Goal: Check status: Check status

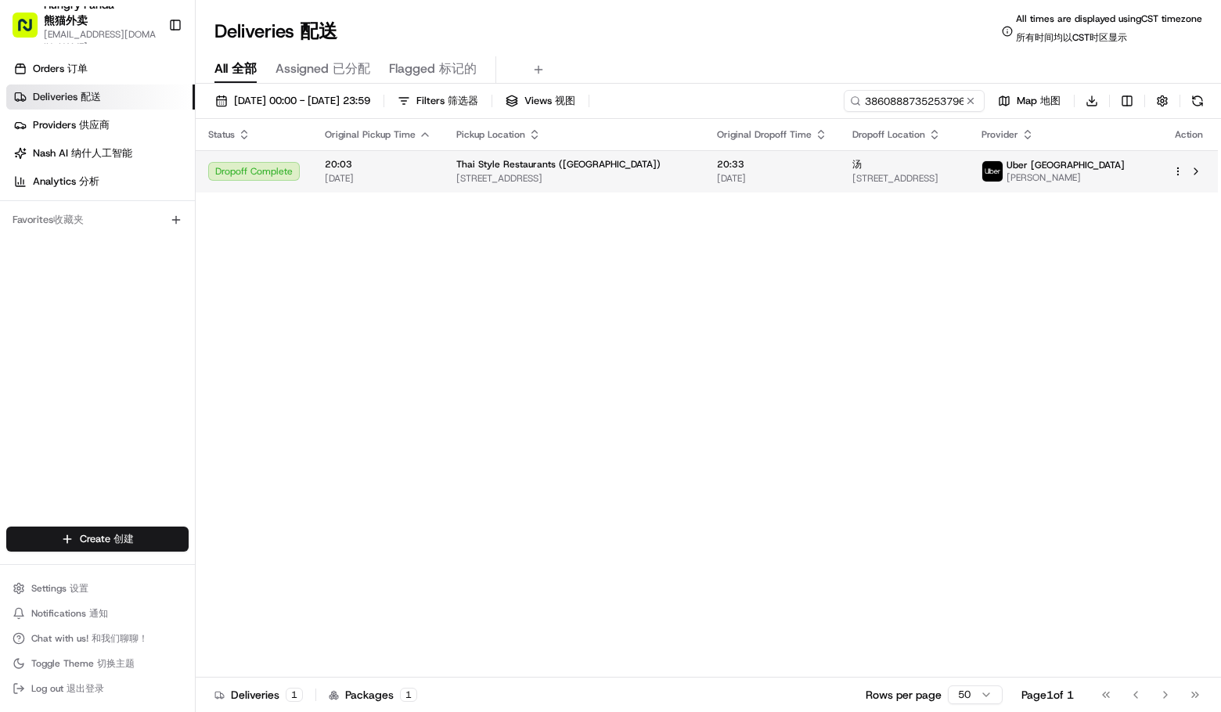
click at [564, 182] on span "[STREET_ADDRESS]" at bounding box center [574, 178] width 236 height 13
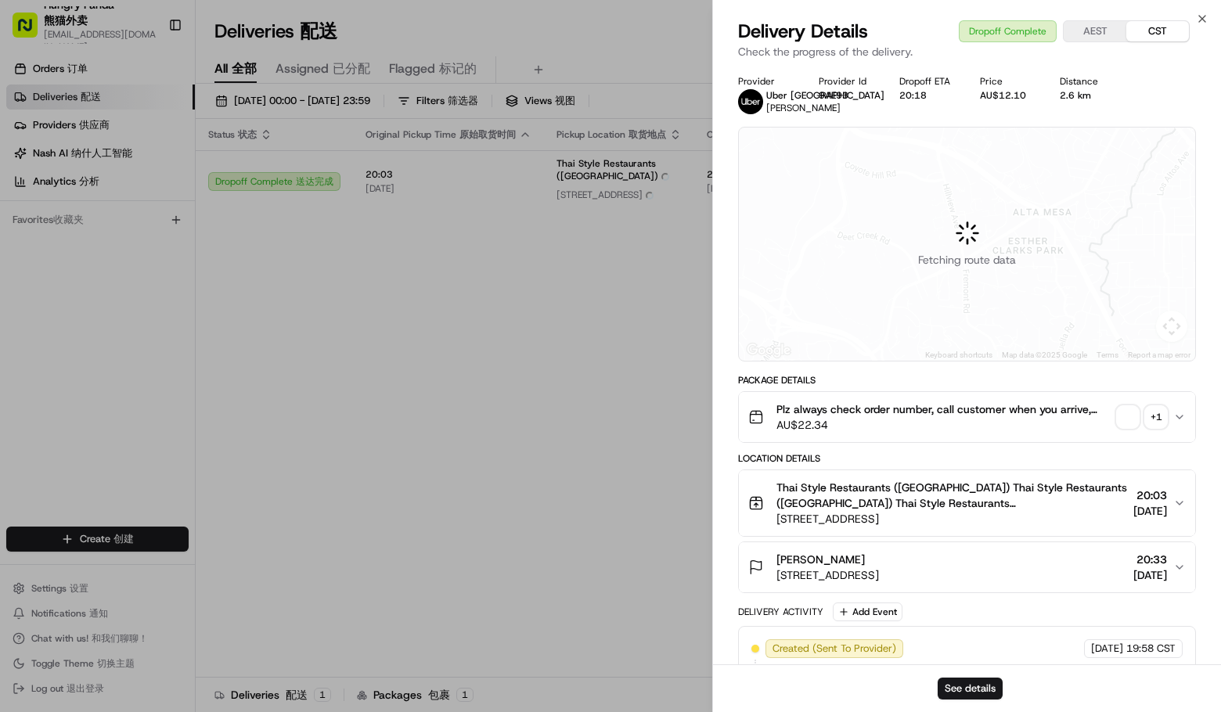
click at [1124, 426] on span "button" at bounding box center [1128, 417] width 22 height 22
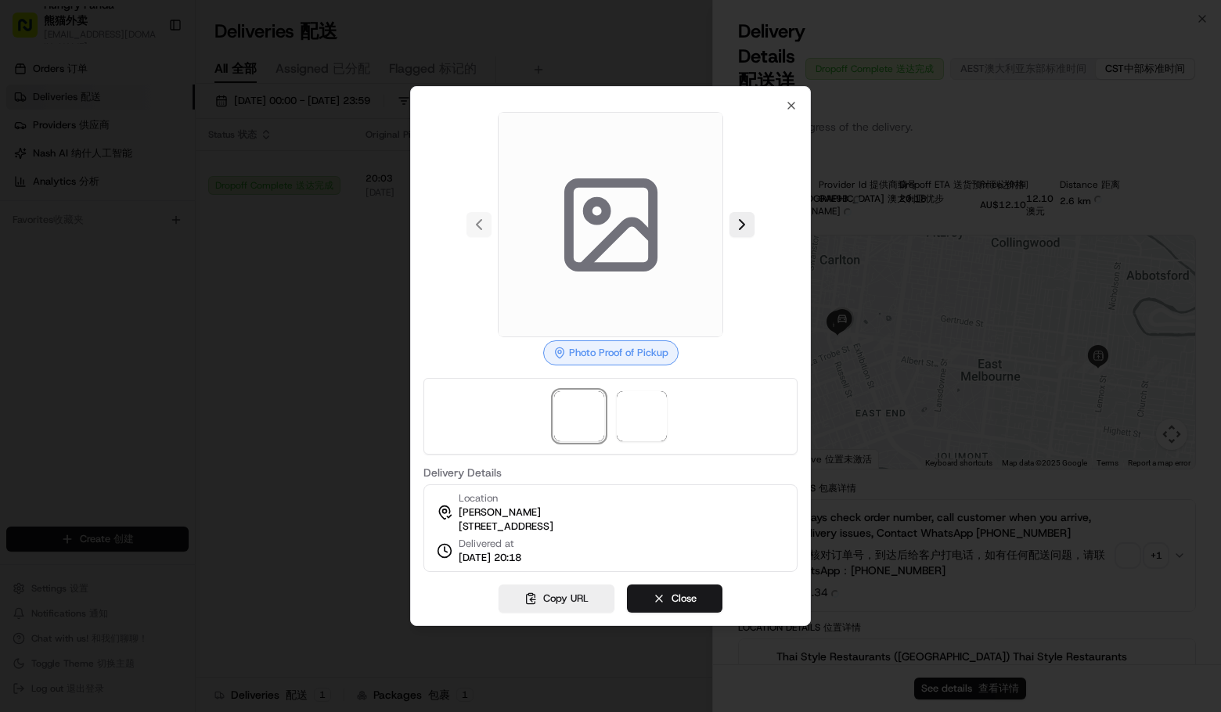
click at [748, 214] on button at bounding box center [741, 224] width 25 height 25
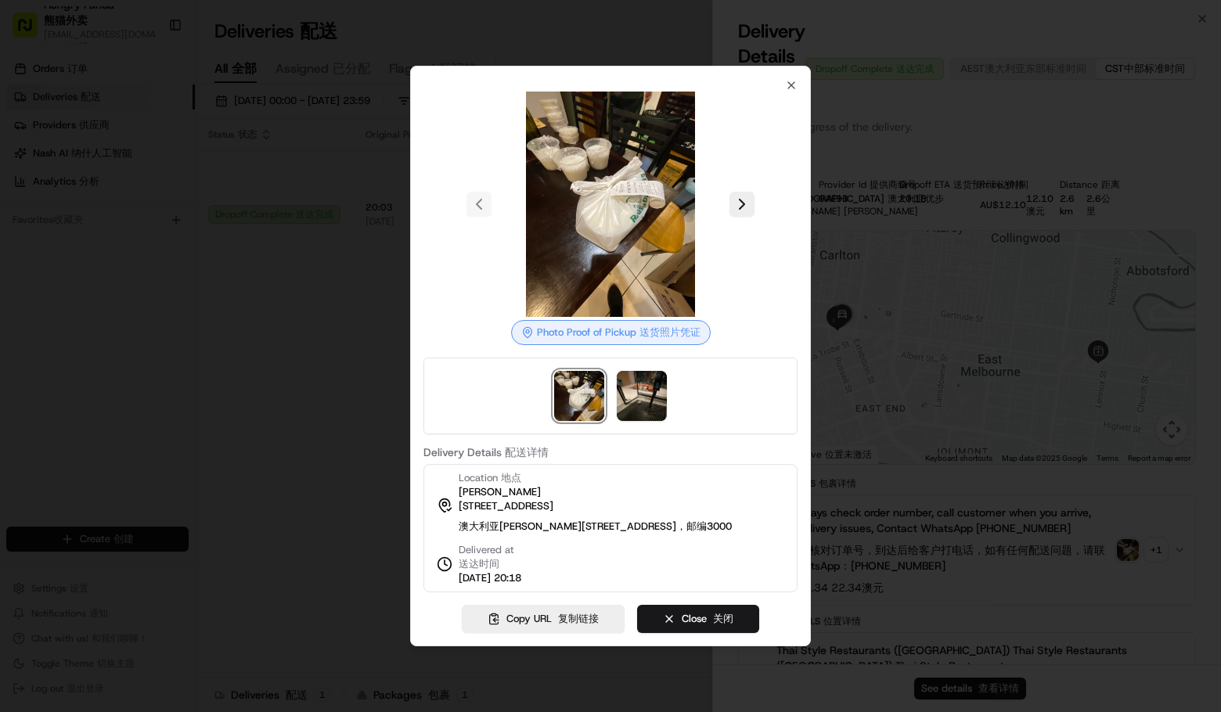
drag, startPoint x: 237, startPoint y: 126, endPoint x: 259, endPoint y: 159, distance: 39.5
click at [239, 127] on div at bounding box center [610, 356] width 1221 height 712
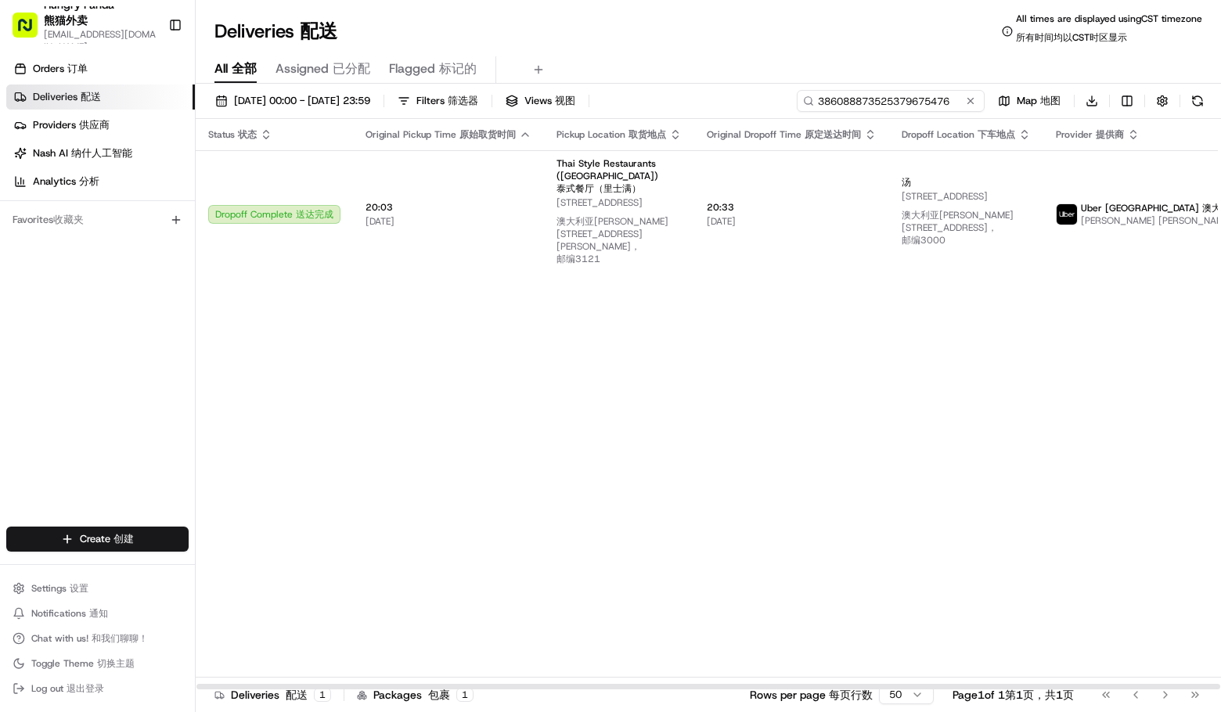
click at [882, 104] on input "386088873525379675476" at bounding box center [891, 101] width 188 height 22
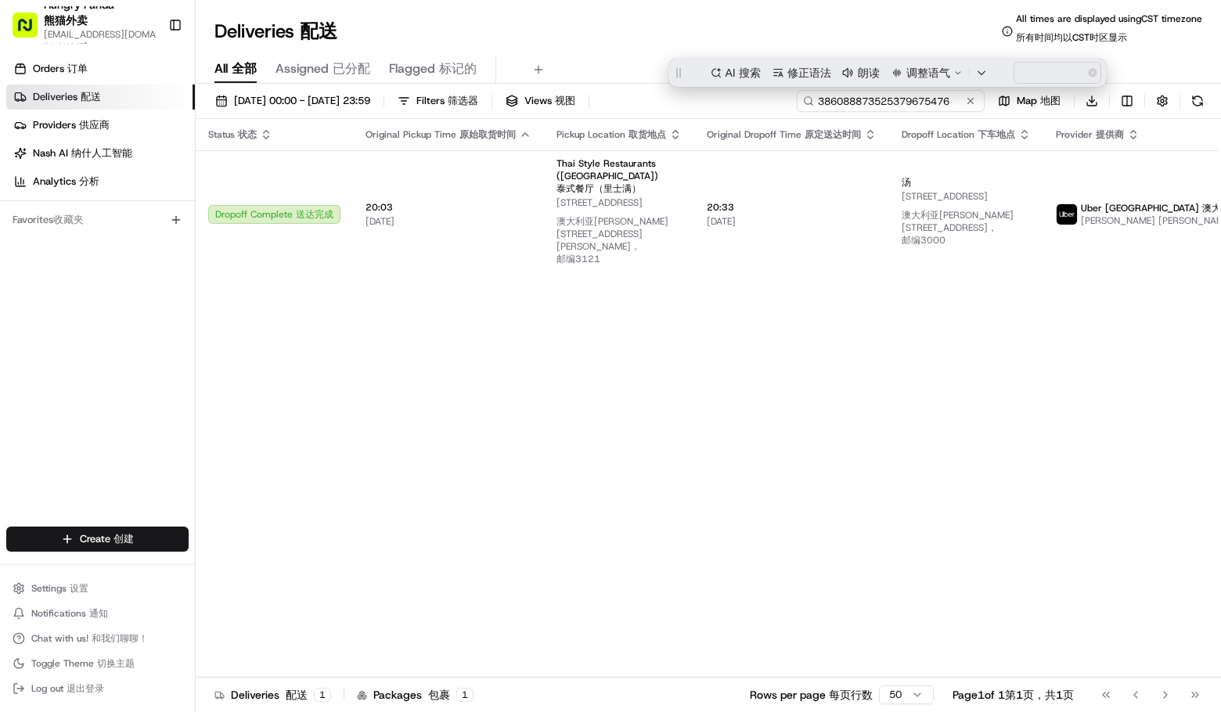
paste input "1063894915854774981930"
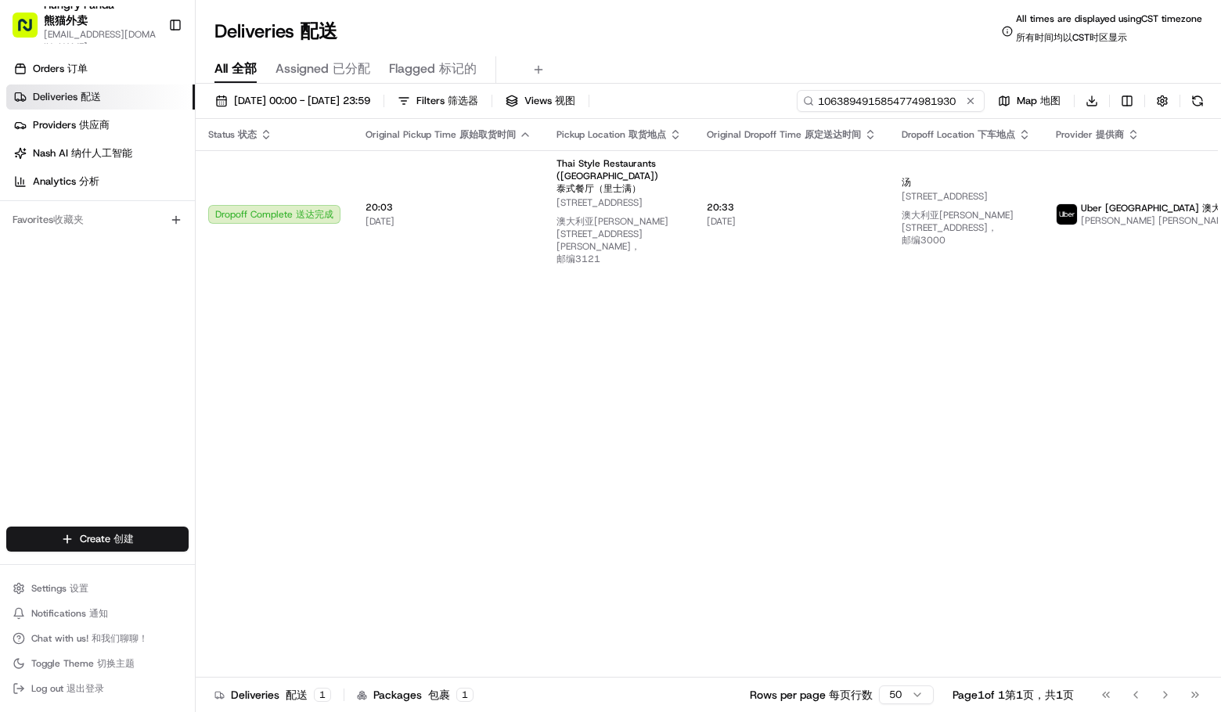
type input "1063894915854774981930"
click at [715, 71] on div "All All 全部 Assigned Assigned 已分配 Flagged Flagged 标记的" at bounding box center [708, 69] width 1025 height 27
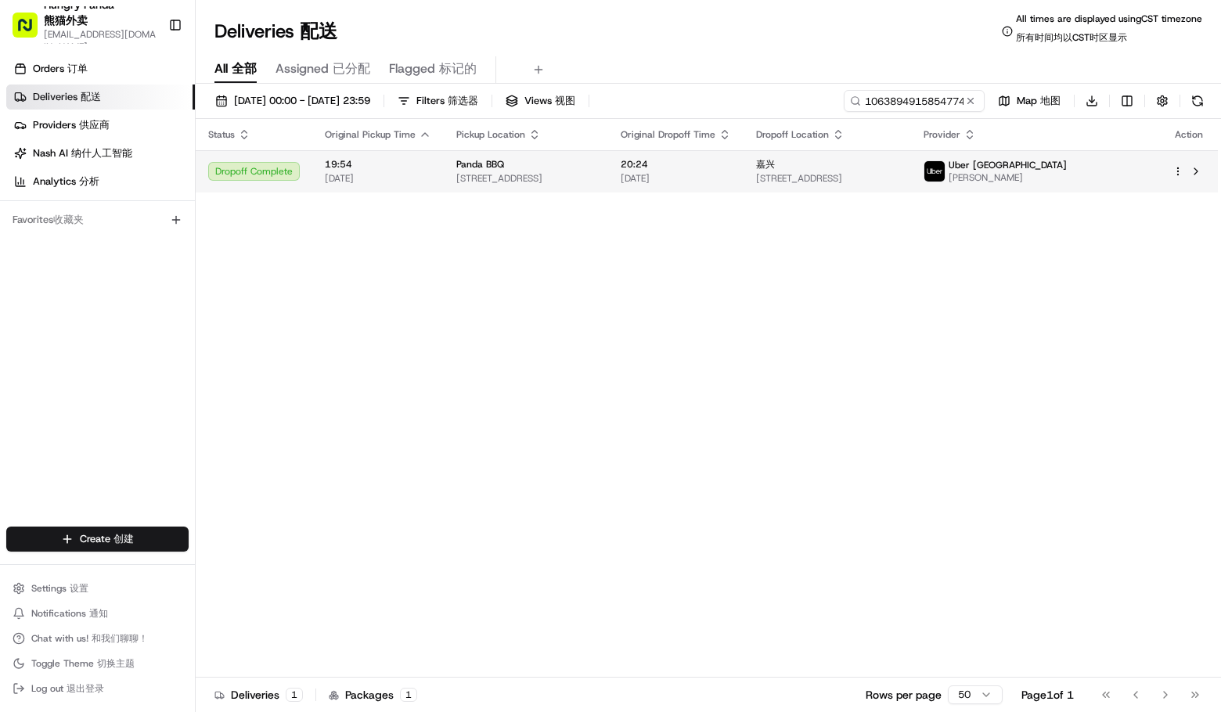
click at [519, 172] on span "[STREET_ADDRESS]" at bounding box center [525, 178] width 139 height 13
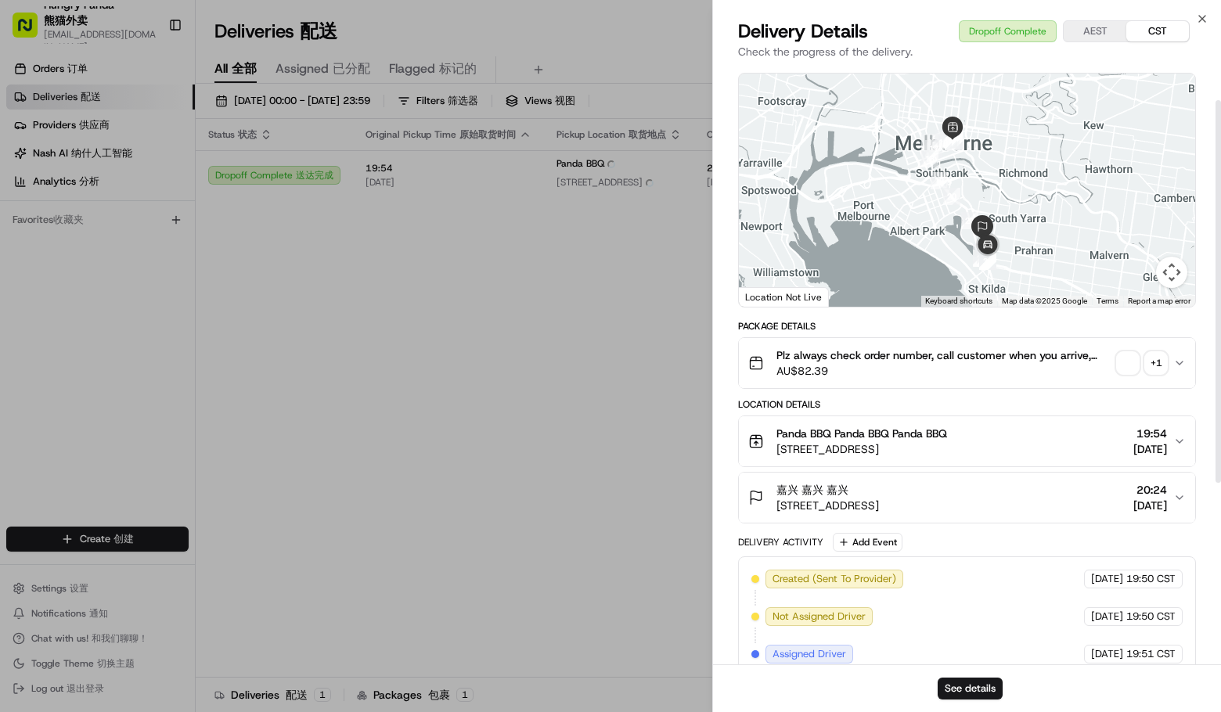
scroll to position [78, 0]
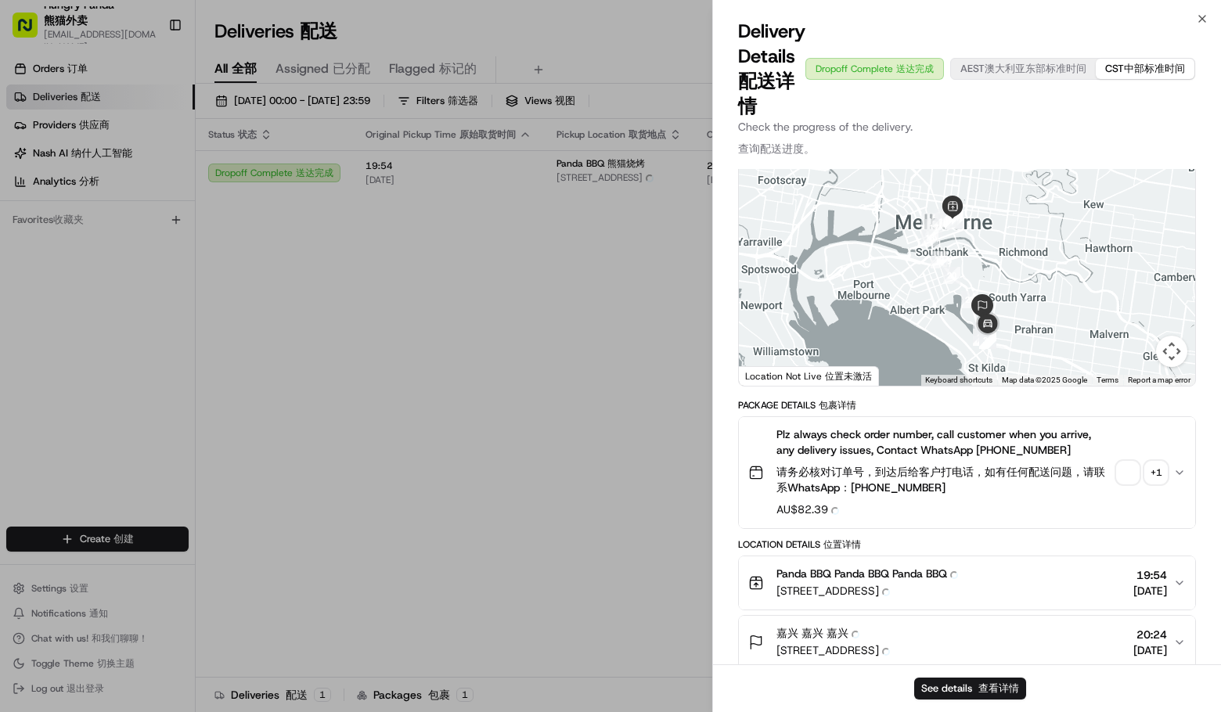
click at [1124, 464] on span "button" at bounding box center [1128, 473] width 22 height 22
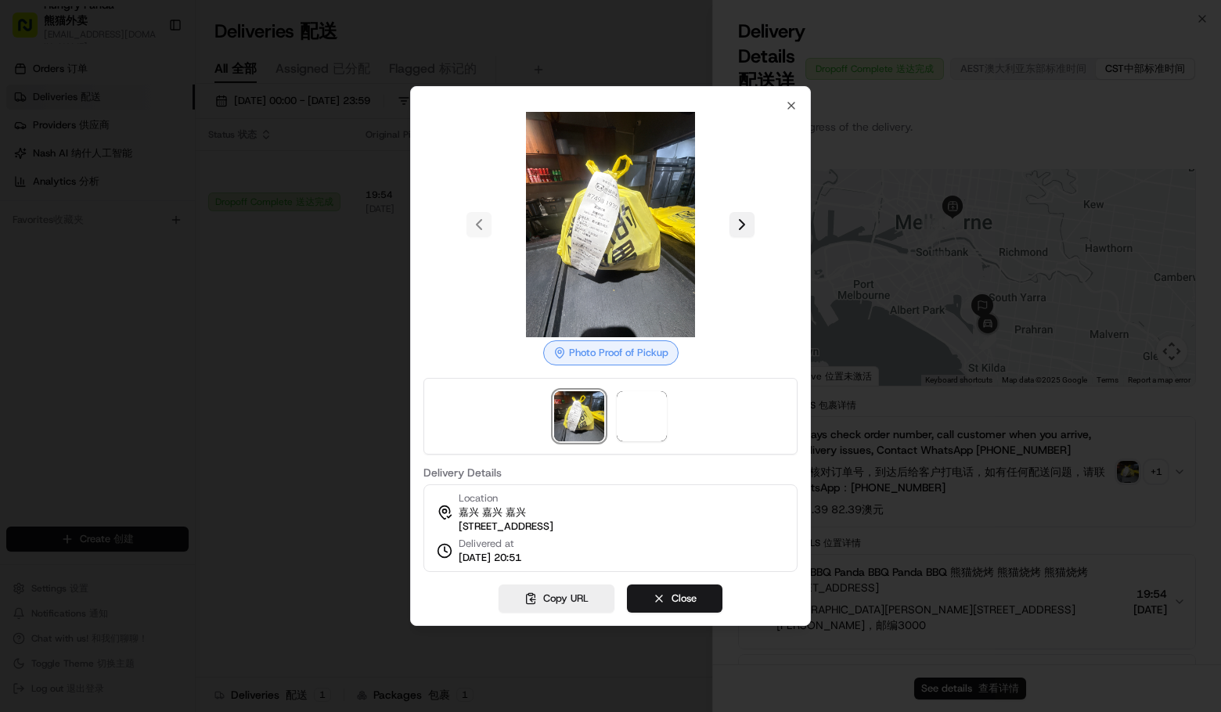
click at [747, 216] on button at bounding box center [741, 224] width 25 height 25
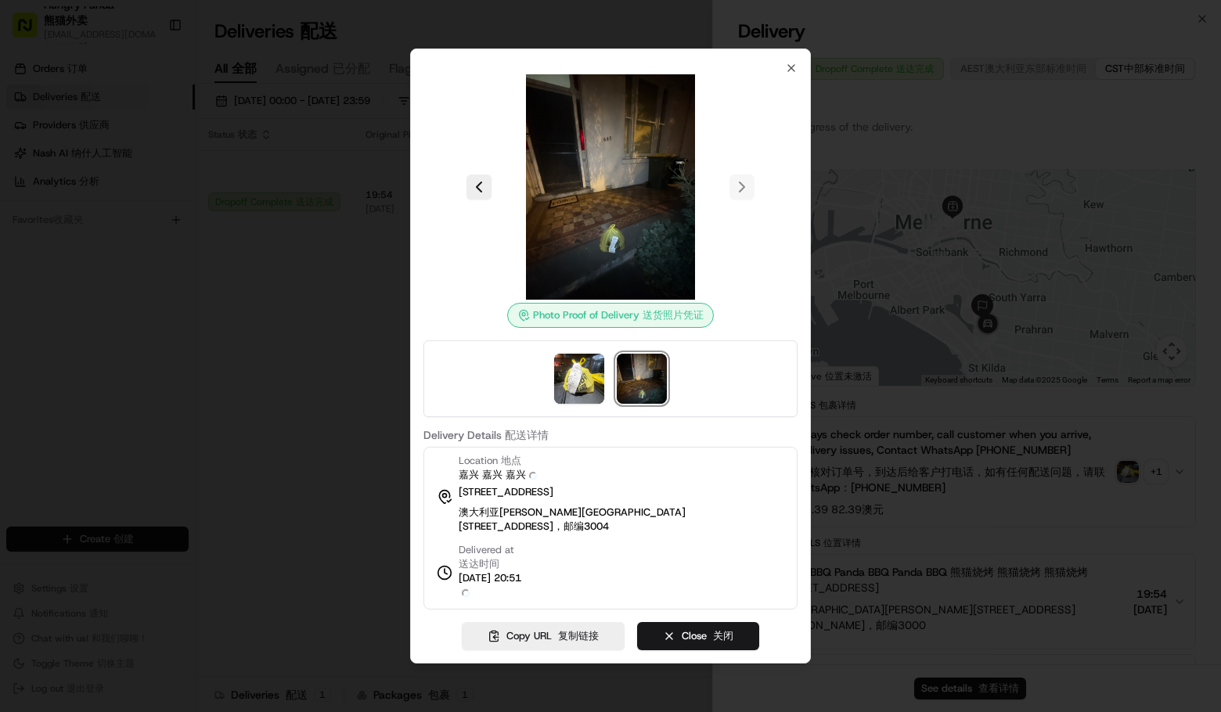
click at [780, 292] on div at bounding box center [610, 186] width 374 height 225
